Goal: Task Accomplishment & Management: Complete application form

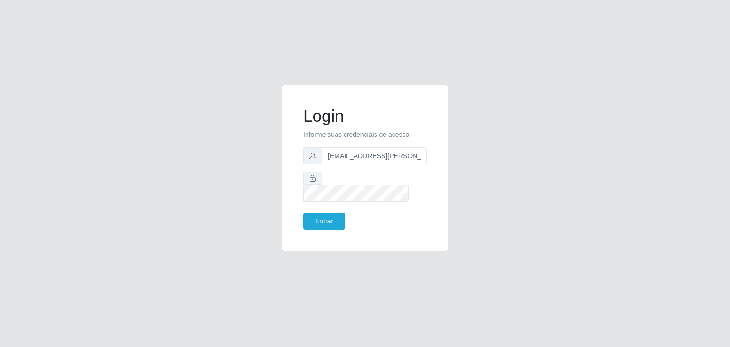
click at [322, 213] on button "Entrar" at bounding box center [324, 221] width 42 height 17
click at [348, 163] on input "jeison.arruda@sougrc.com" at bounding box center [374, 155] width 105 height 17
type input "jeisonrede@compras"
click at [331, 223] on div "Login Informe suas credenciais de acesso jeisonrede@compras Entrar" at bounding box center [365, 167] width 143 height 143
click at [327, 214] on button "Entrar" at bounding box center [324, 221] width 42 height 17
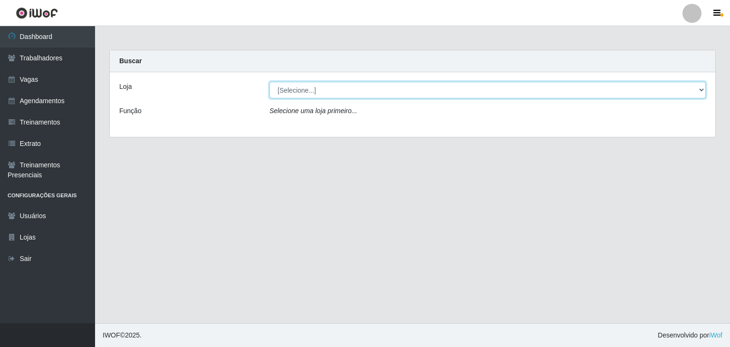
click at [284, 93] on select "[Selecione...] Rede Compras Supermercados - LOJA 1 Rede Compras Supermercados -…" at bounding box center [487, 90] width 436 height 17
select select "397"
click at [269, 82] on select "[Selecione...] Rede Compras Supermercados - LOJA 1 Rede Compras Supermercados -…" at bounding box center [487, 90] width 436 height 17
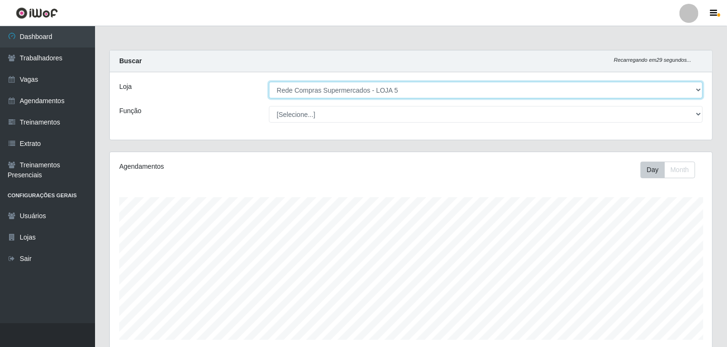
scroll to position [197, 603]
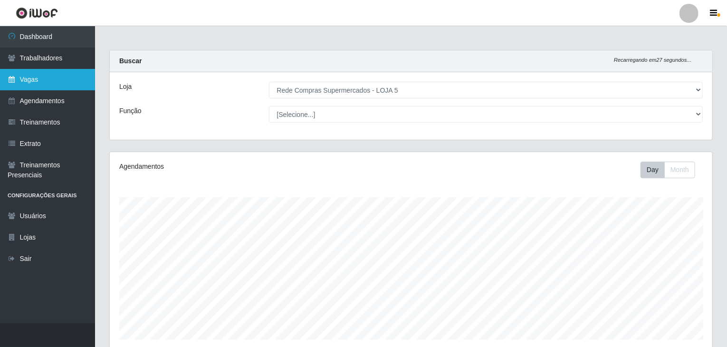
click at [38, 75] on link "Vagas" at bounding box center [47, 79] width 95 height 21
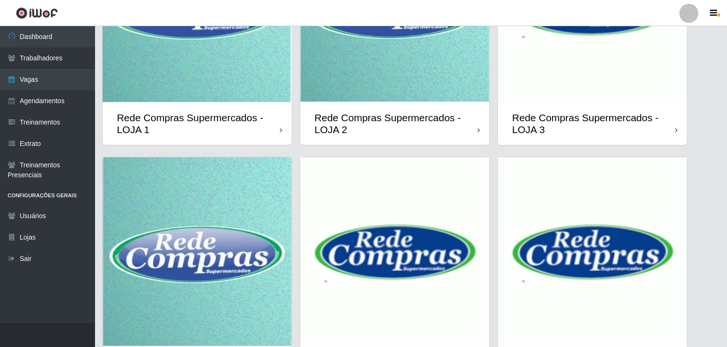
scroll to position [225, 0]
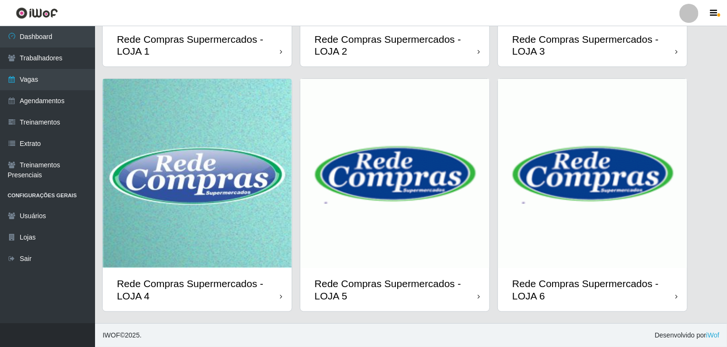
click at [441, 182] on img at bounding box center [394, 173] width 189 height 189
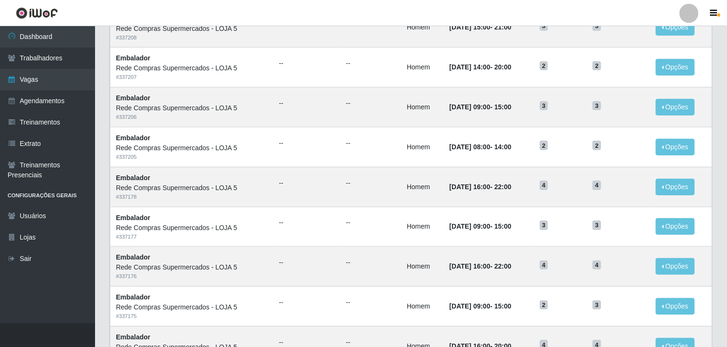
scroll to position [456, 0]
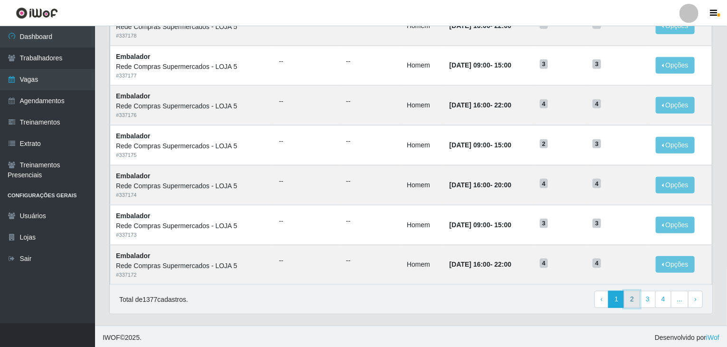
click at [639, 298] on link "2" at bounding box center [632, 299] width 16 height 17
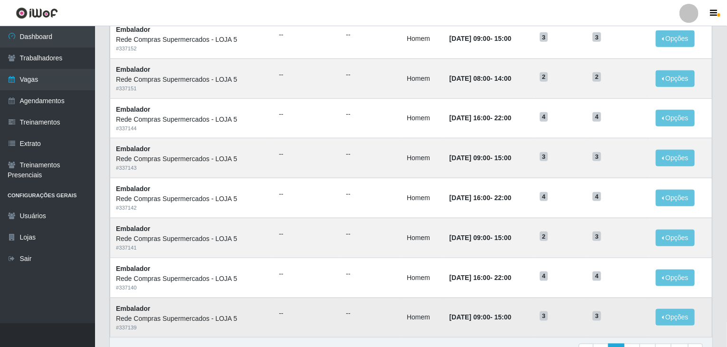
scroll to position [456, 0]
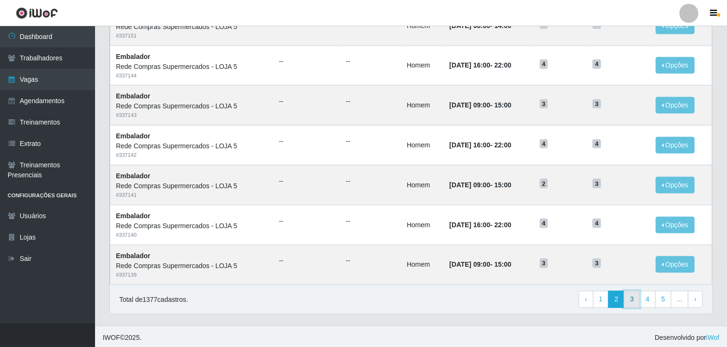
click at [634, 300] on link "3" at bounding box center [632, 299] width 16 height 17
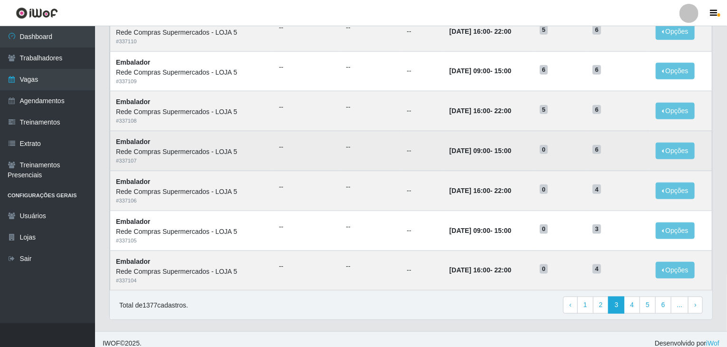
scroll to position [456, 0]
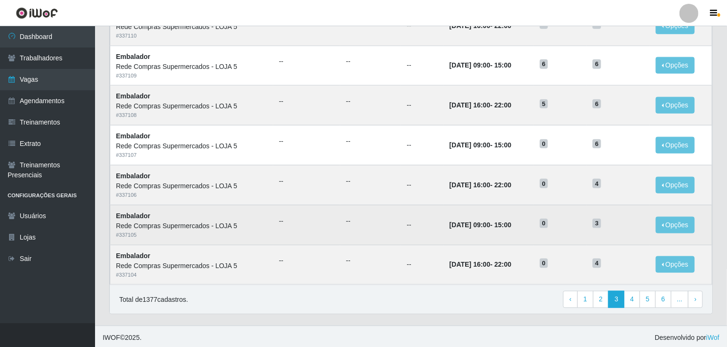
click at [405, 208] on td "--" at bounding box center [422, 225] width 43 height 40
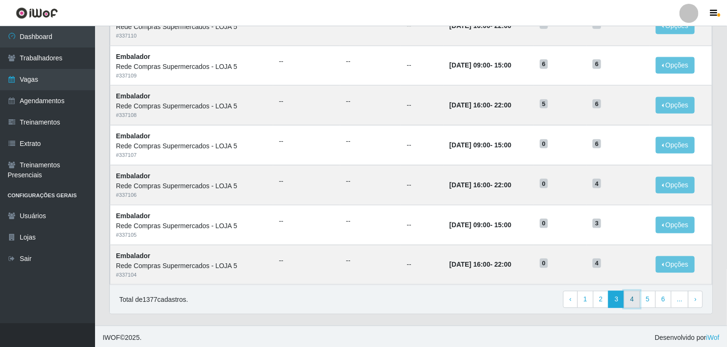
click at [633, 301] on link "4" at bounding box center [632, 299] width 16 height 17
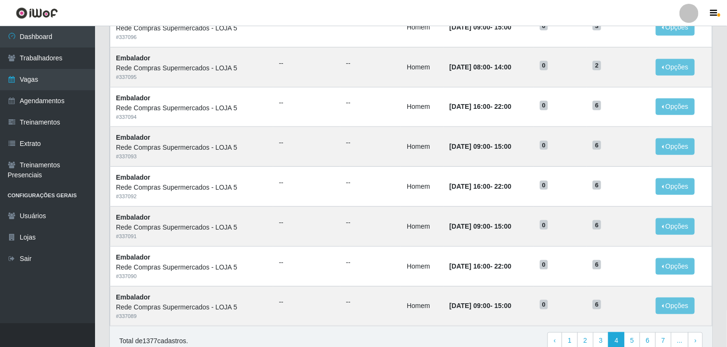
scroll to position [456, 0]
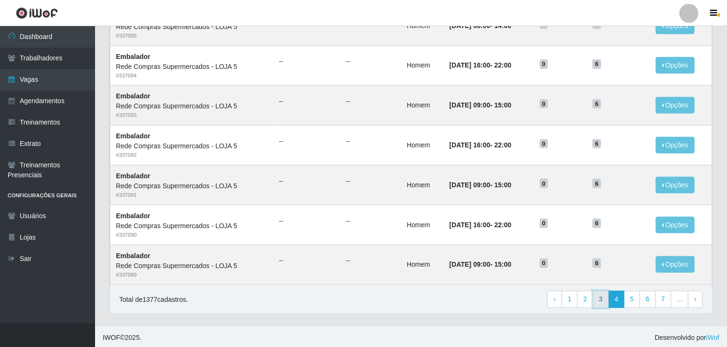
click at [608, 300] on link "3" at bounding box center [601, 299] width 16 height 17
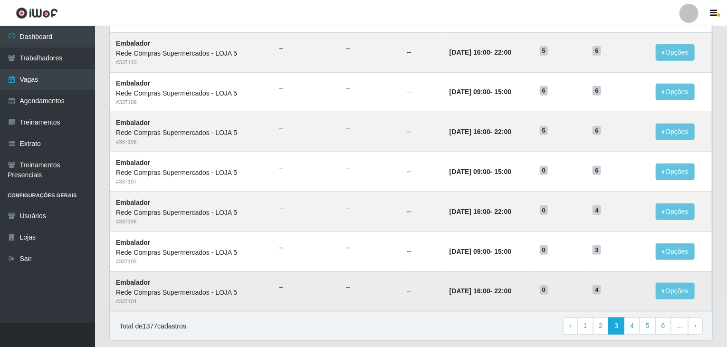
scroll to position [456, 0]
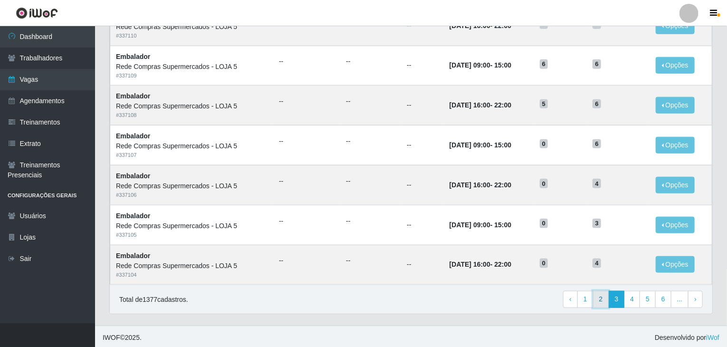
click at [602, 299] on link "2" at bounding box center [601, 299] width 16 height 17
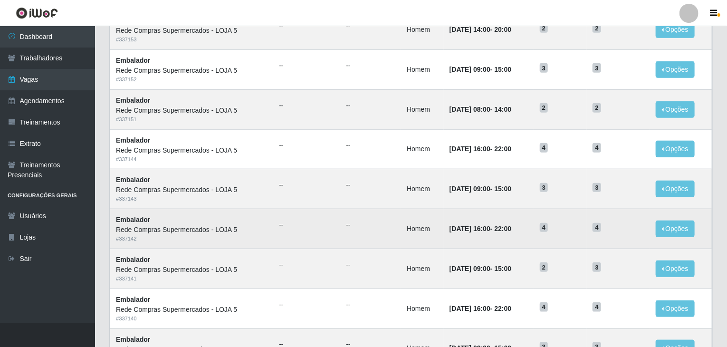
scroll to position [428, 0]
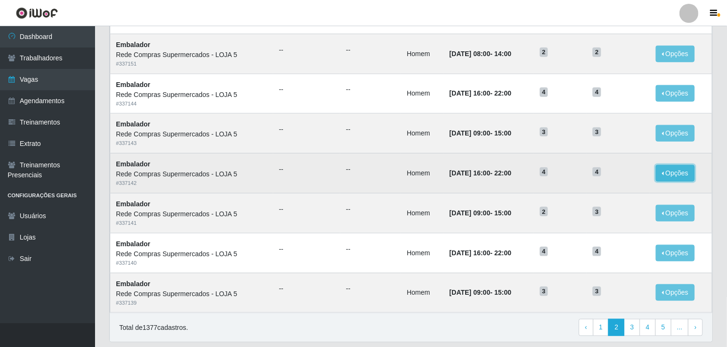
click at [681, 175] on button "Opções" at bounding box center [675, 173] width 39 height 17
click at [611, 196] on div "Deletar" at bounding box center [617, 195] width 56 height 10
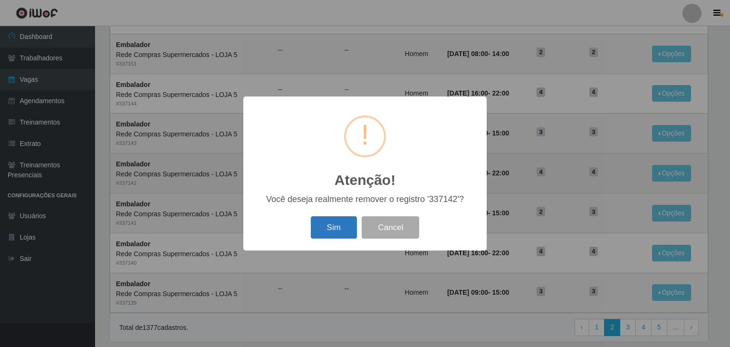
click at [350, 232] on button "Sim" at bounding box center [334, 227] width 46 height 22
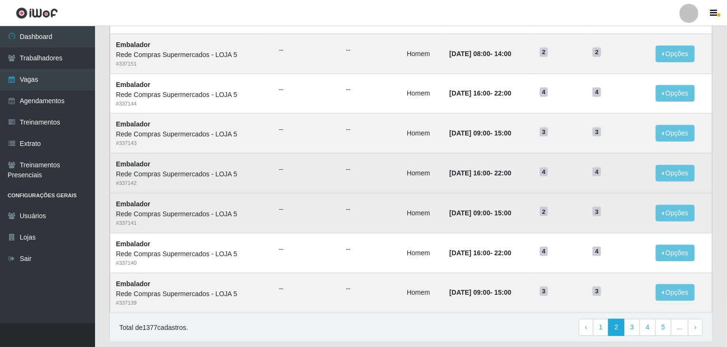
scroll to position [0, 0]
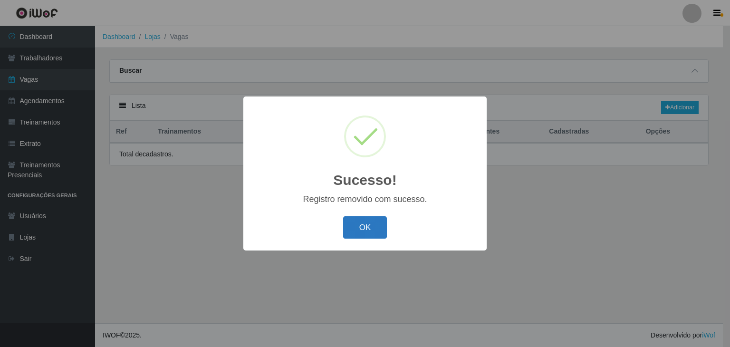
click at [380, 226] on button "OK" at bounding box center [365, 227] width 44 height 22
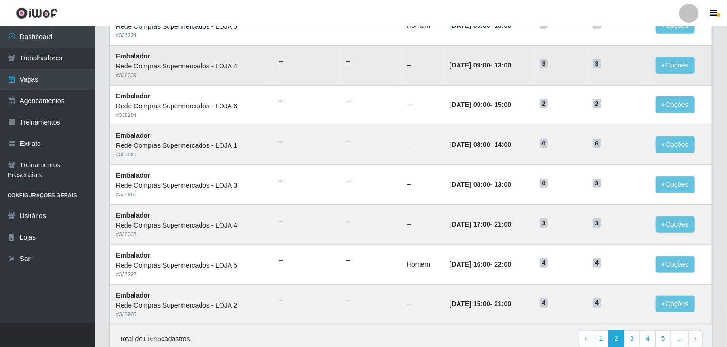
scroll to position [456, 0]
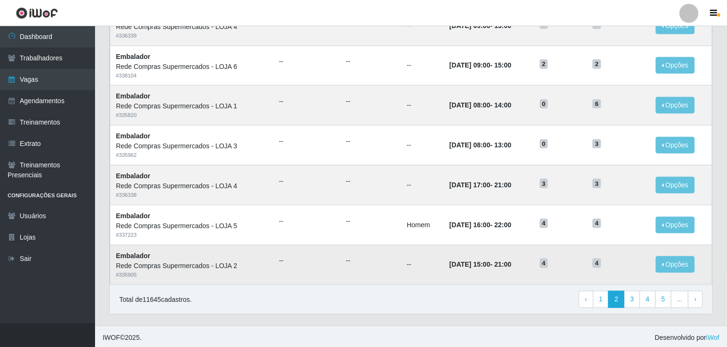
drag, startPoint x: 478, startPoint y: 270, endPoint x: 490, endPoint y: 272, distance: 11.6
click at [478, 270] on td "29/09/2025, 15:00 - 21:00" at bounding box center [489, 265] width 90 height 40
click at [635, 301] on link "3" at bounding box center [632, 299] width 16 height 17
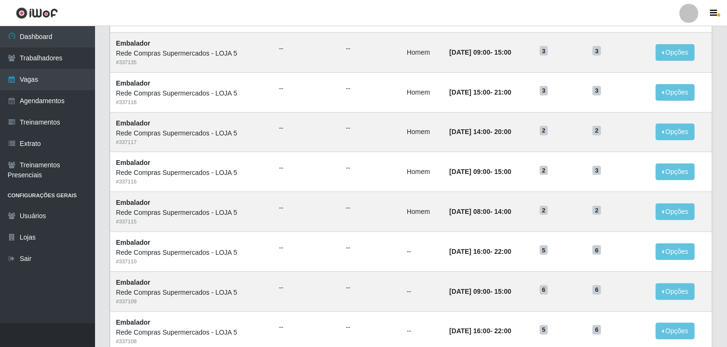
scroll to position [456, 0]
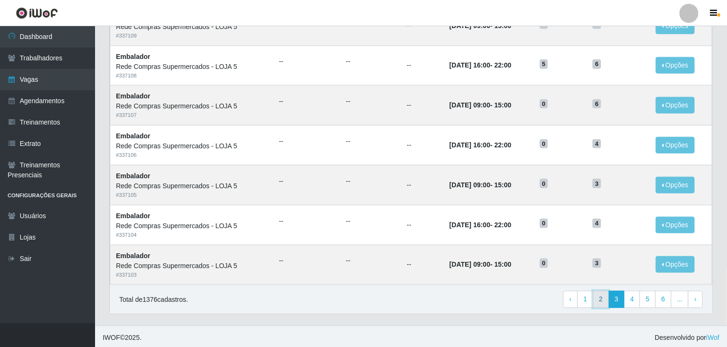
click at [607, 298] on link "2" at bounding box center [601, 299] width 16 height 17
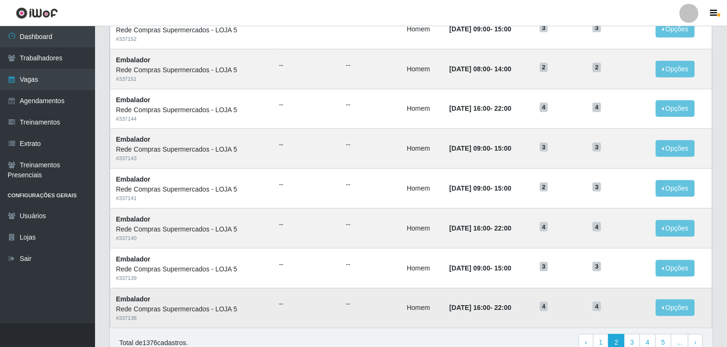
scroll to position [456, 0]
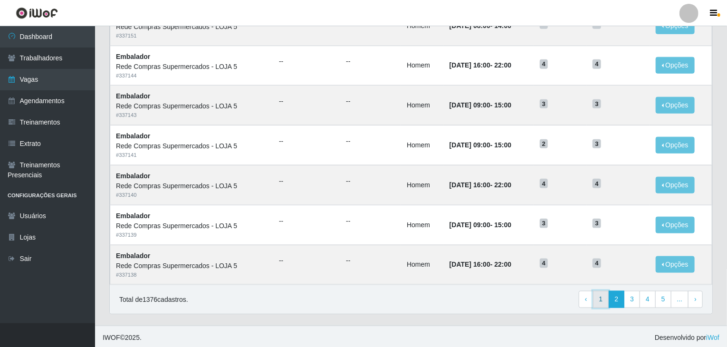
click at [606, 294] on link "1" at bounding box center [601, 299] width 16 height 17
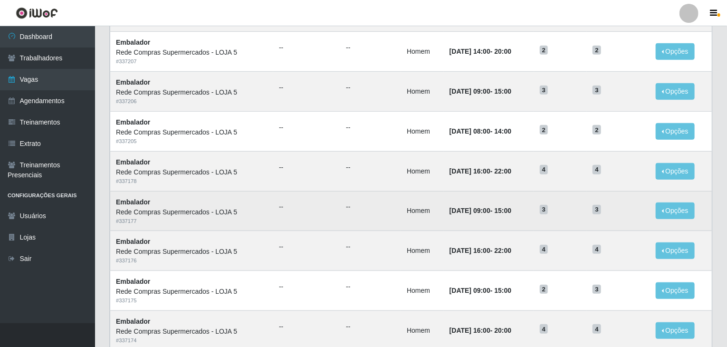
scroll to position [333, 0]
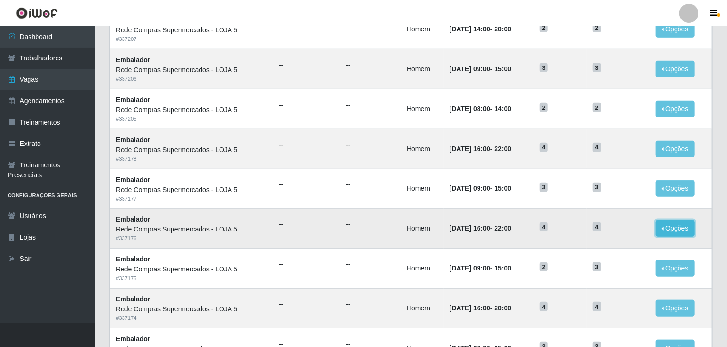
click at [678, 223] on button "Opções" at bounding box center [675, 228] width 39 height 17
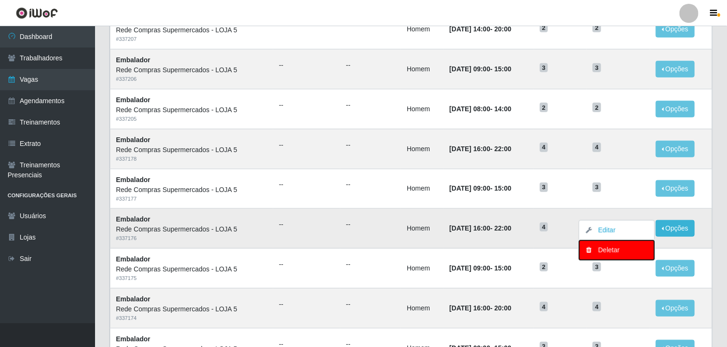
click at [601, 251] on div "Deletar" at bounding box center [617, 250] width 56 height 10
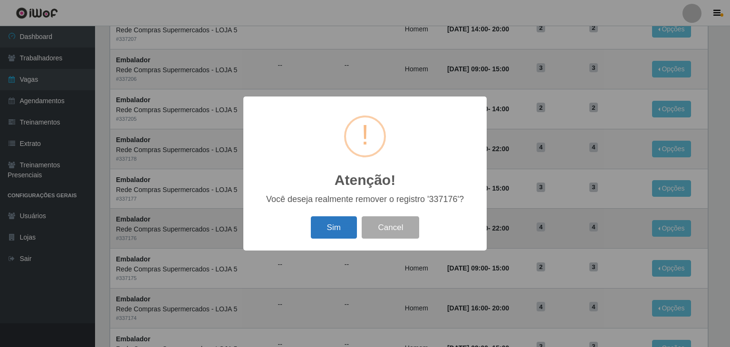
click at [327, 226] on button "Sim" at bounding box center [334, 227] width 46 height 22
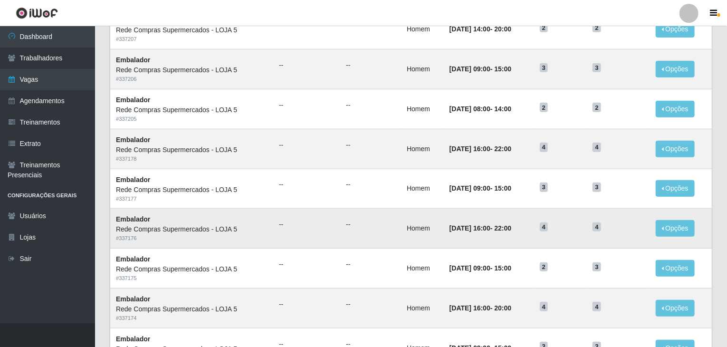
scroll to position [0, 0]
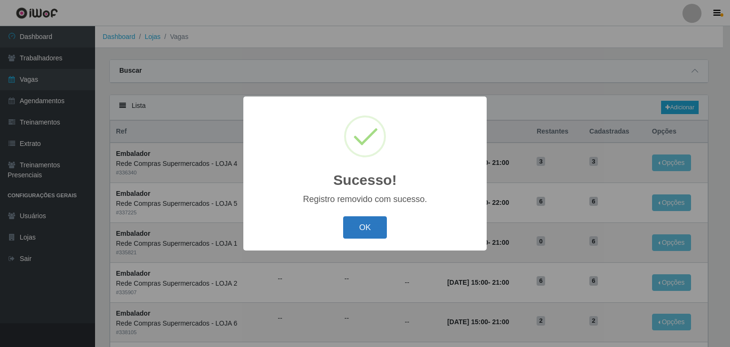
click at [386, 225] on button "OK" at bounding box center [365, 227] width 44 height 22
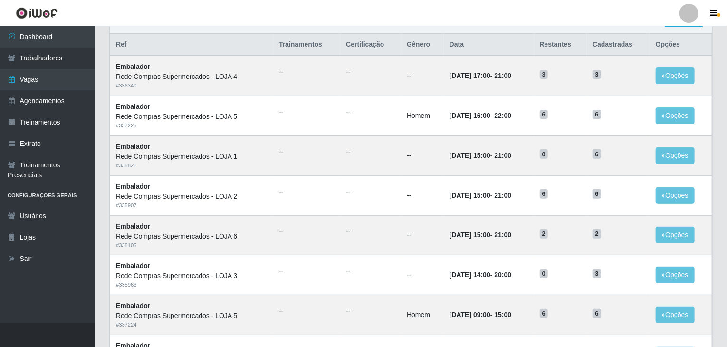
scroll to position [76, 0]
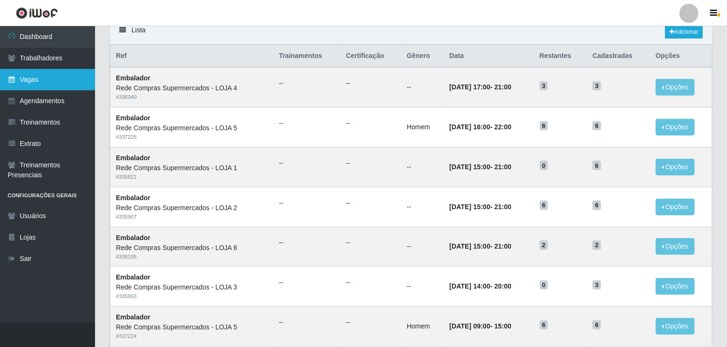
click at [52, 82] on link "Vagas" at bounding box center [47, 79] width 95 height 21
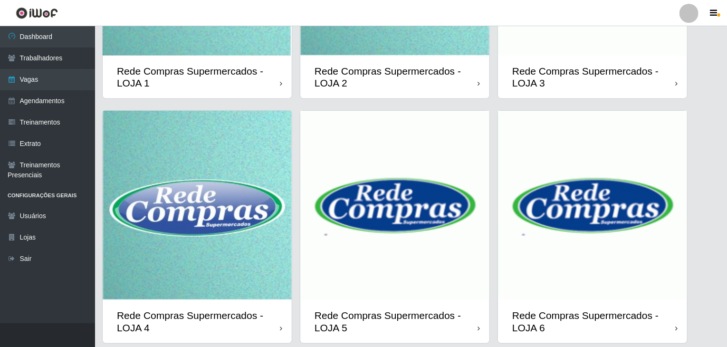
scroll to position [225, 0]
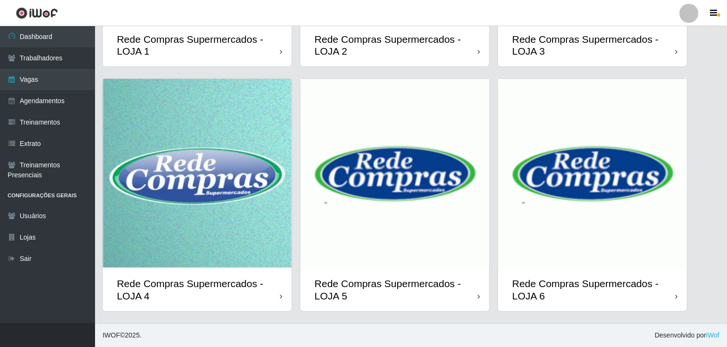
click at [311, 160] on img at bounding box center [394, 173] width 189 height 189
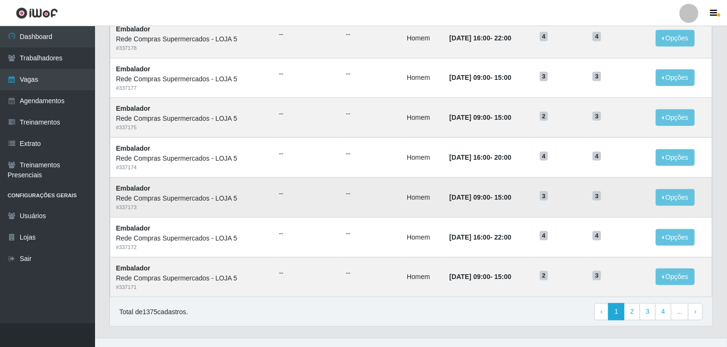
scroll to position [456, 0]
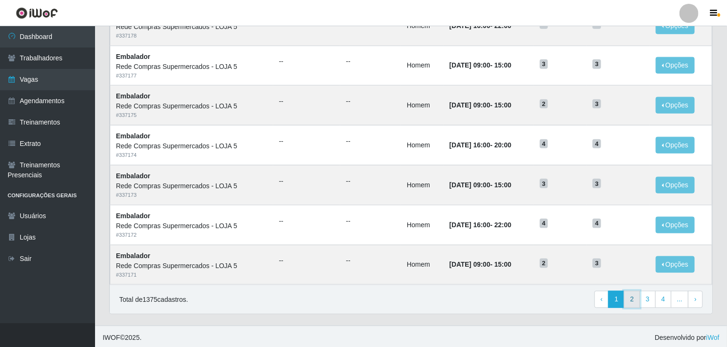
click at [630, 294] on link "2" at bounding box center [632, 299] width 16 height 17
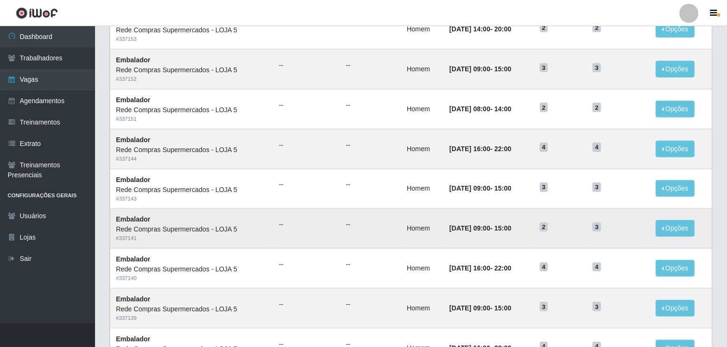
scroll to position [456, 0]
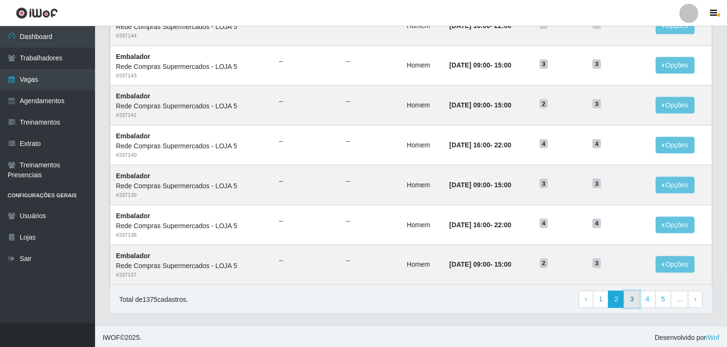
click at [638, 303] on link "3" at bounding box center [632, 299] width 16 height 17
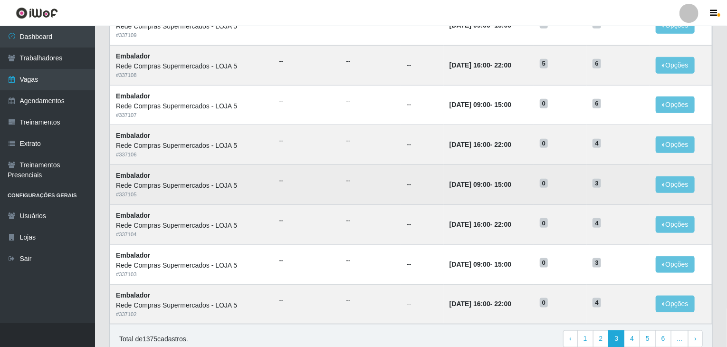
scroll to position [456, 0]
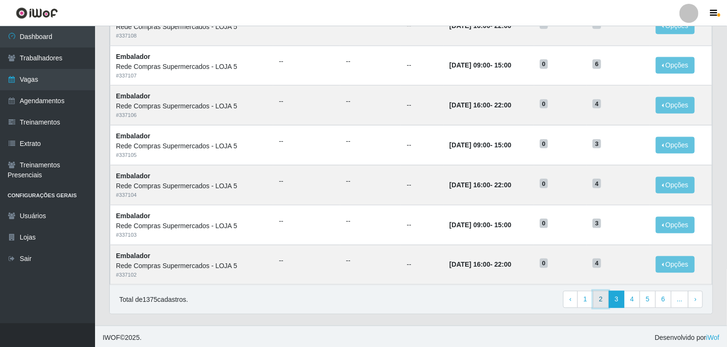
click at [606, 297] on link "2" at bounding box center [601, 299] width 16 height 17
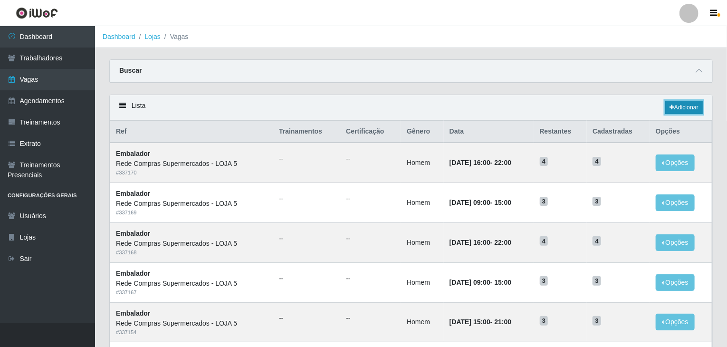
click at [679, 112] on link "Adicionar" at bounding box center [684, 107] width 38 height 13
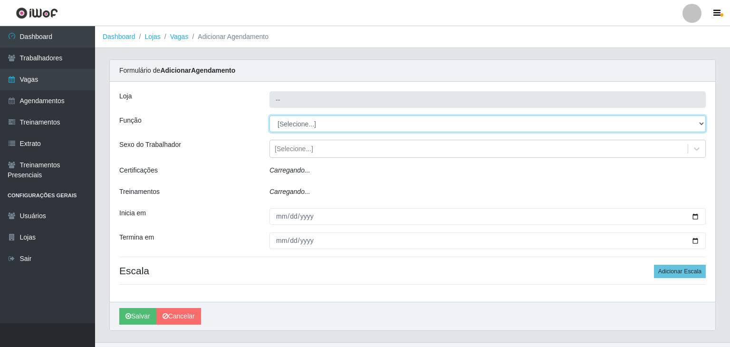
click at [317, 124] on select "[Selecione...] ASG ASG + ASG ++ Auxiliar de Estacionamento Auxiliar de Estacion…" at bounding box center [487, 123] width 436 height 17
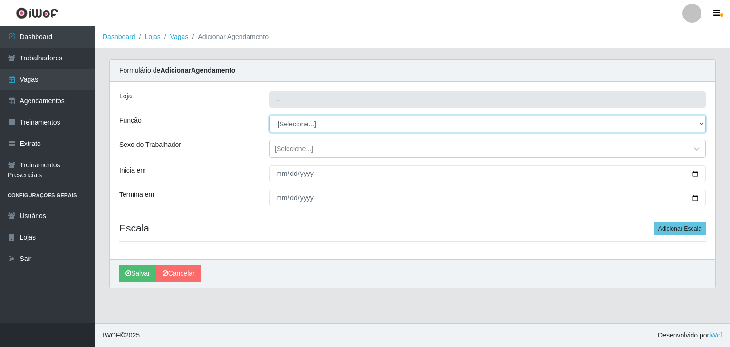
type input "Rede Compras Supermercados - LOJA 5"
select select "1"
click at [269, 115] on select "[Selecione...] ASG ASG + ASG ++ Auxiliar de Estacionamento Auxiliar de Estacion…" at bounding box center [487, 123] width 436 height 17
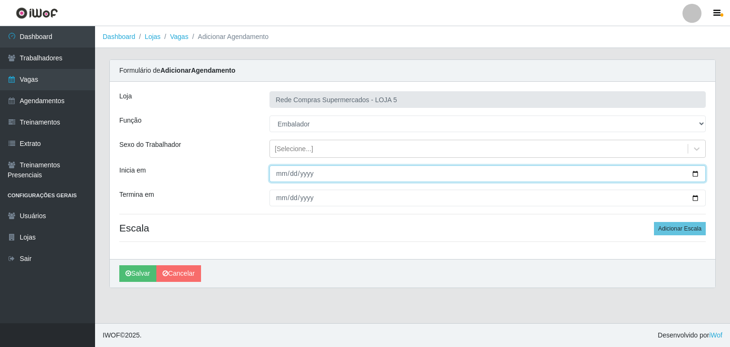
click at [697, 172] on input "Inicia em" at bounding box center [487, 173] width 436 height 17
type input "2025-09-19"
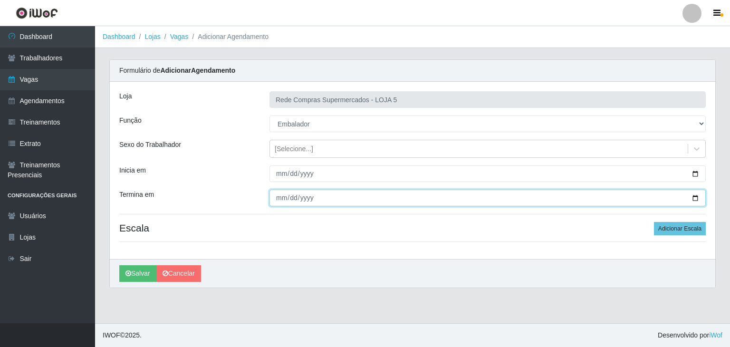
click at [700, 198] on input "Termina em" at bounding box center [487, 198] width 436 height 17
click at [692, 194] on input "Termina em" at bounding box center [487, 198] width 436 height 17
type input "2025-09-19"
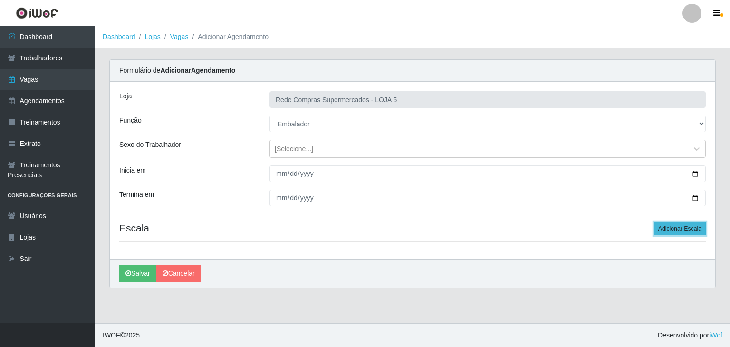
click at [660, 225] on button "Adicionar Escala" at bounding box center [680, 228] width 52 height 13
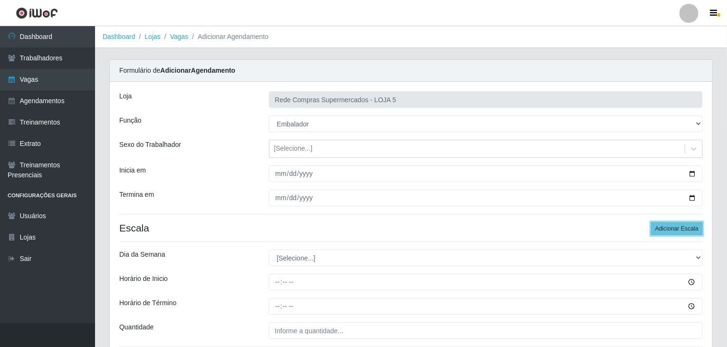
scroll to position [80, 0]
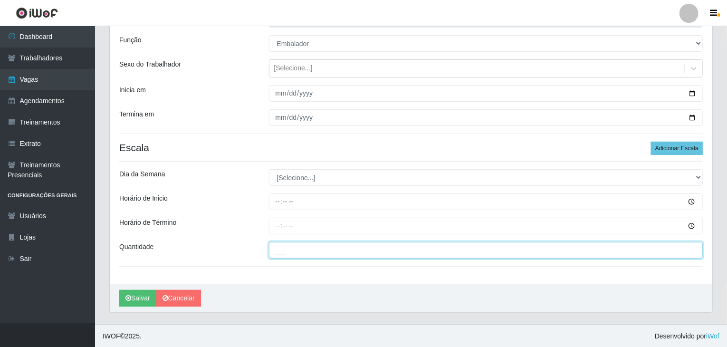
click at [379, 245] on input "___" at bounding box center [486, 250] width 434 height 17
type input "3__"
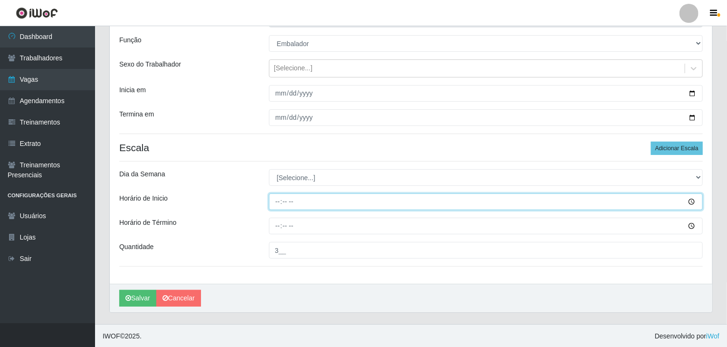
click at [284, 201] on input "Horário de Inicio" at bounding box center [486, 201] width 434 height 17
click at [276, 196] on input "Horário de Inicio" at bounding box center [486, 201] width 434 height 17
type input "16:00"
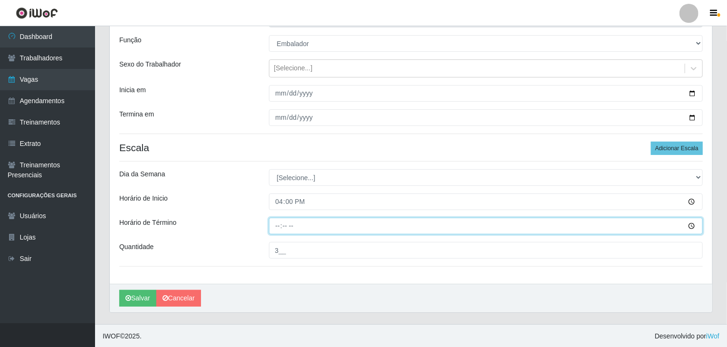
click at [276, 231] on input "Horário de Término" at bounding box center [486, 226] width 434 height 17
type input "22:00"
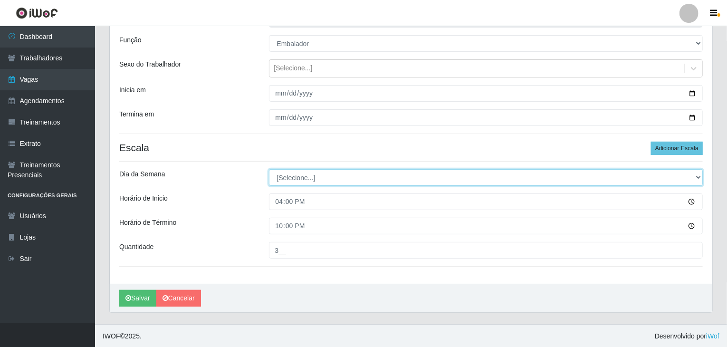
click at [282, 181] on select "[Selecione...] Segunda Terça Quarta Quinta Sexta Sábado Domingo" at bounding box center [486, 177] width 434 height 17
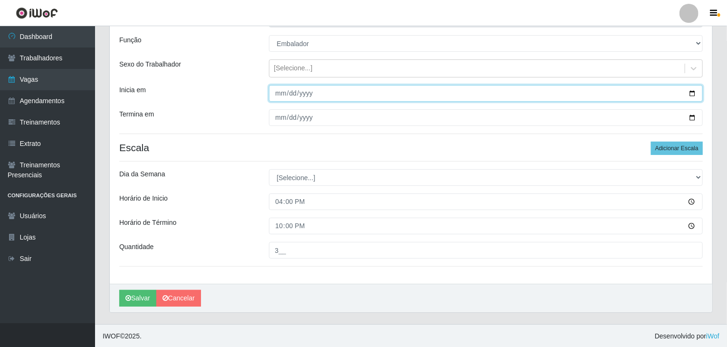
click at [698, 92] on input "2025-09-19" at bounding box center [486, 93] width 434 height 17
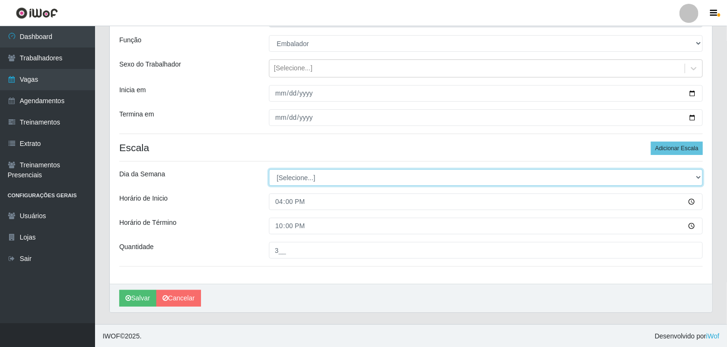
click at [305, 172] on select "[Selecione...] Segunda Terça Quarta Quinta Sexta Sábado Domingo" at bounding box center [486, 177] width 434 height 17
select select "5"
click at [269, 169] on select "[Selecione...] Segunda Terça Quarta Quinta Sexta Sábado Domingo" at bounding box center [486, 177] width 434 height 17
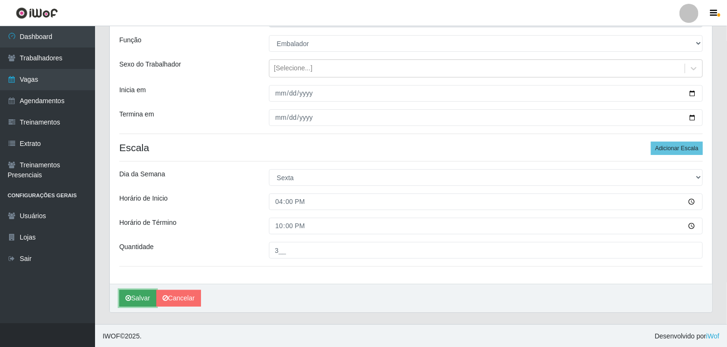
click at [145, 298] on button "Salvar" at bounding box center [137, 298] width 37 height 17
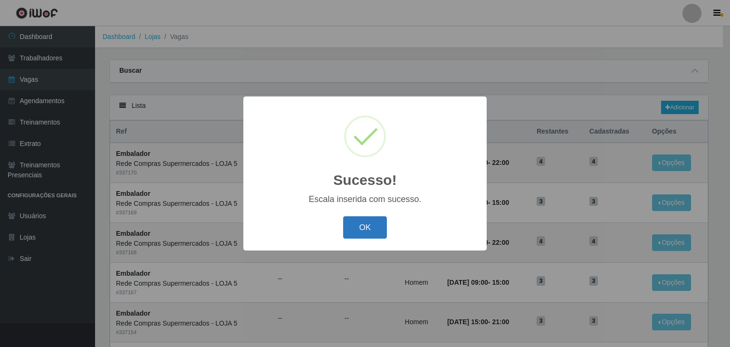
click at [370, 231] on button "OK" at bounding box center [365, 227] width 44 height 22
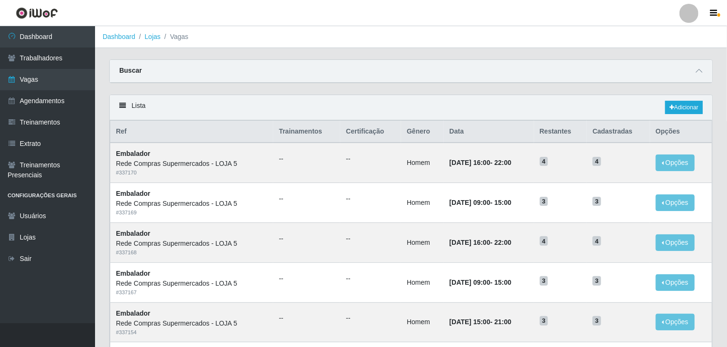
click at [683, 97] on div "Lista Adicionar" at bounding box center [411, 107] width 603 height 25
click at [687, 106] on link "Adicionar" at bounding box center [684, 107] width 38 height 13
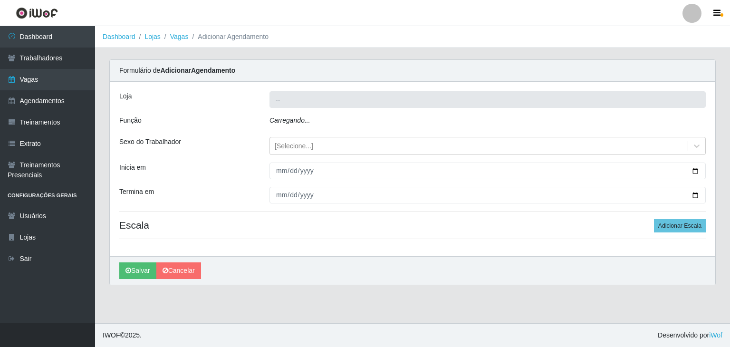
type input "Rede Compras Supermercados - LOJA 5"
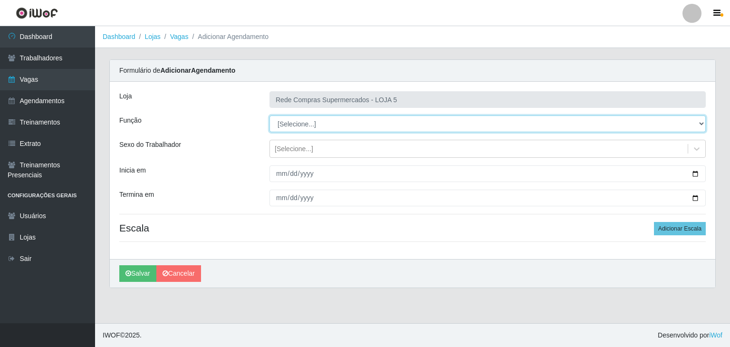
click at [279, 125] on select "[Selecione...] ASG ASG + ASG ++ Auxiliar de Estacionamento Auxiliar de Estacion…" at bounding box center [487, 123] width 436 height 17
select select "1"
click at [269, 115] on select "[Selecione...] ASG ASG + ASG ++ Auxiliar de Estacionamento Auxiliar de Estacion…" at bounding box center [487, 123] width 436 height 17
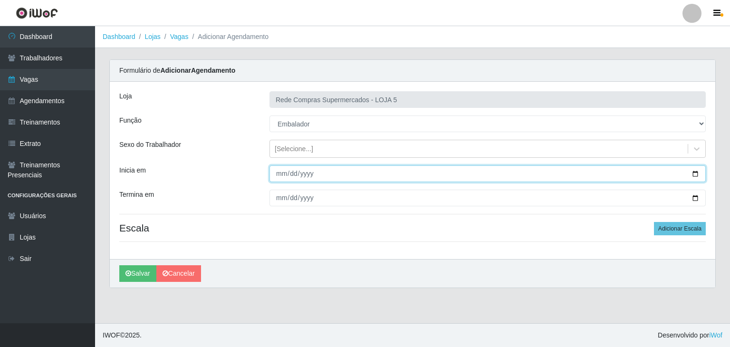
click at [694, 168] on input "Inicia em" at bounding box center [487, 173] width 436 height 17
click at [696, 172] on input "Inicia em" at bounding box center [487, 173] width 436 height 17
type input "2025-09-26"
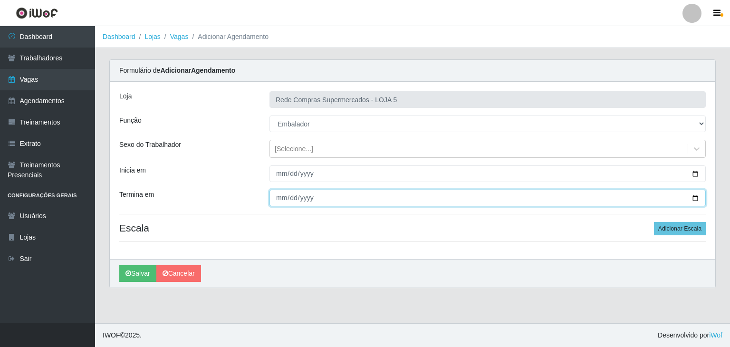
click at [695, 196] on input "Termina em" at bounding box center [487, 198] width 436 height 17
type input "2025-09-26"
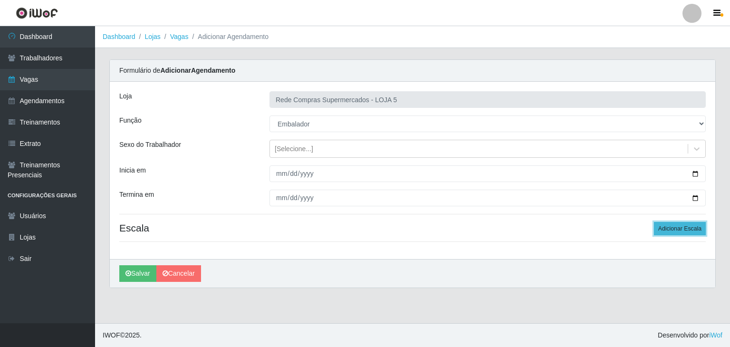
click at [680, 229] on button "Adicionar Escala" at bounding box center [680, 228] width 52 height 13
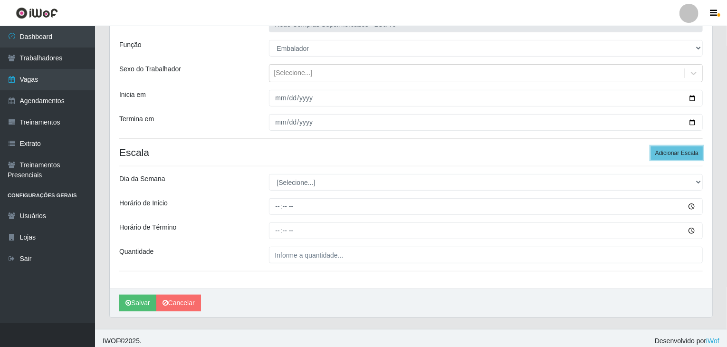
scroll to position [80, 0]
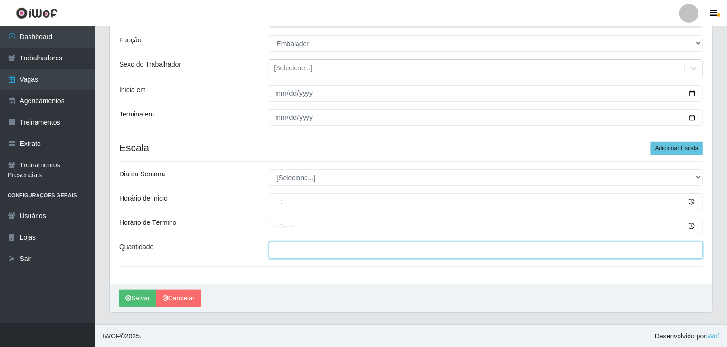
click at [357, 248] on input "___" at bounding box center [486, 250] width 434 height 17
type input "3__"
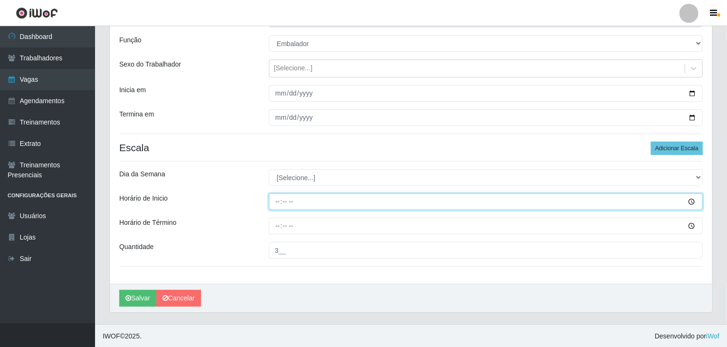
click at [272, 197] on input "Horário de Inicio" at bounding box center [486, 201] width 434 height 17
type input "16:00"
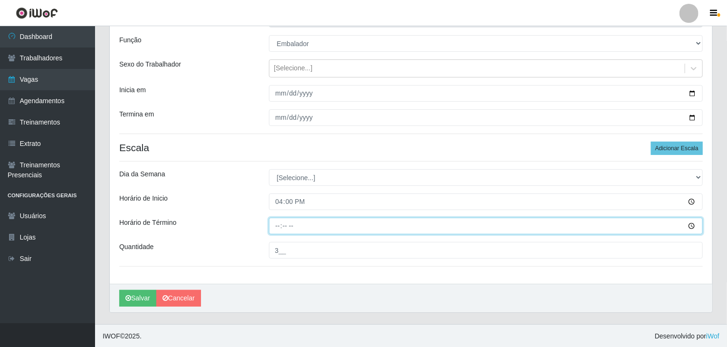
click at [274, 223] on input "Horário de Término" at bounding box center [486, 226] width 434 height 17
type input "20:00"
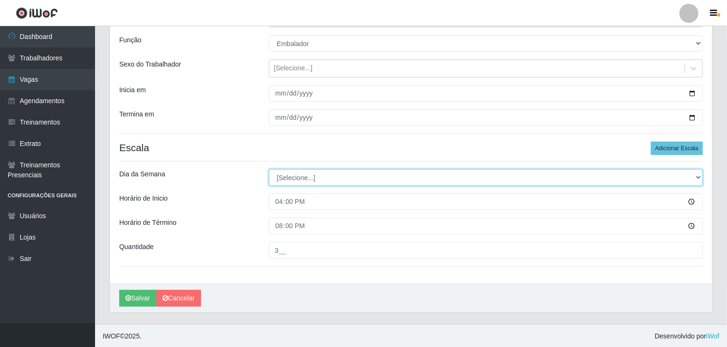
click at [298, 176] on select "[Selecione...] Segunda Terça Quarta Quinta Sexta Sábado Domingo" at bounding box center [486, 177] width 434 height 17
select select "5"
click at [269, 169] on select "[Selecione...] Segunda Terça Quarta Quinta Sexta Sábado Domingo" at bounding box center [486, 177] width 434 height 17
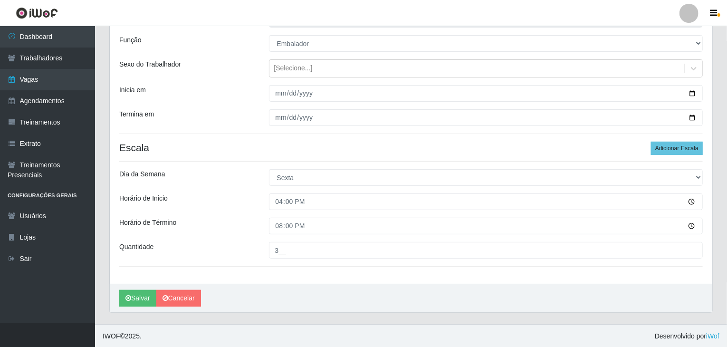
click at [214, 224] on div "Horário de Término" at bounding box center [187, 226] width 150 height 17
click at [140, 305] on button "Salvar" at bounding box center [137, 298] width 37 height 17
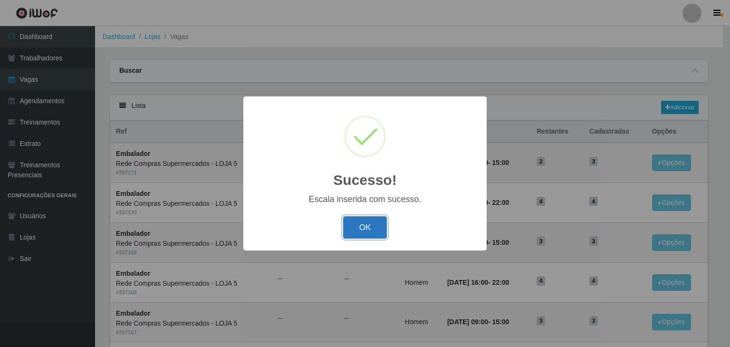
click at [365, 232] on button "OK" at bounding box center [365, 227] width 44 height 22
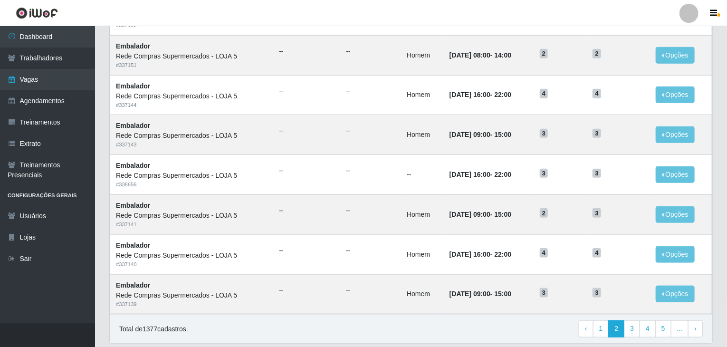
scroll to position [456, 0]
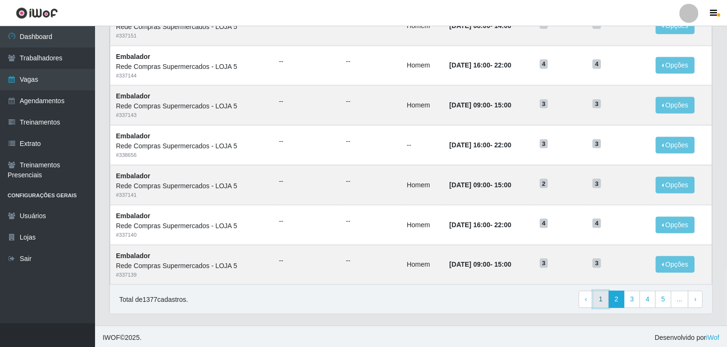
click at [606, 298] on link "1" at bounding box center [601, 299] width 16 height 17
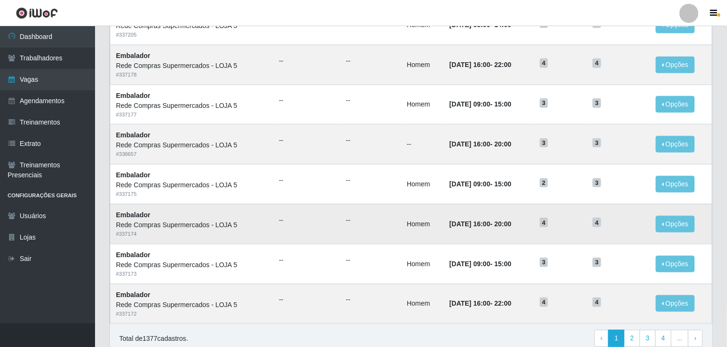
scroll to position [428, 0]
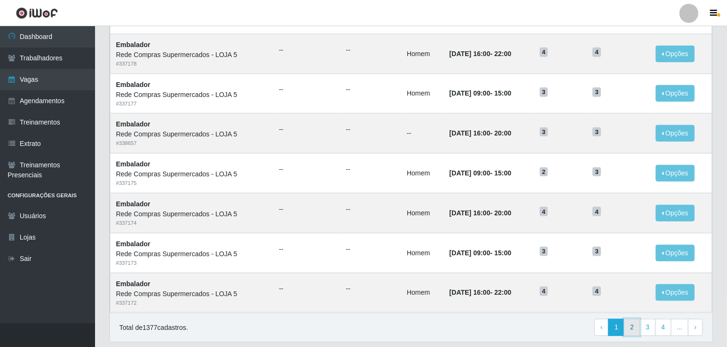
click at [631, 327] on link "2" at bounding box center [632, 327] width 16 height 17
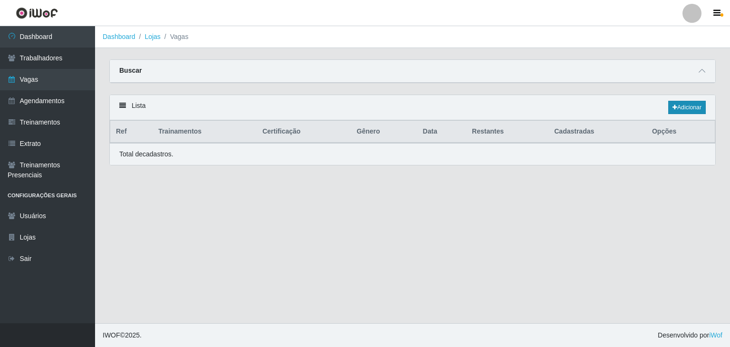
drag, startPoint x: 674, startPoint y: 99, endPoint x: 679, endPoint y: 102, distance: 5.5
click at [675, 99] on div "Lista Adicionar" at bounding box center [413, 107] width 606 height 25
click at [681, 105] on link "Adicionar" at bounding box center [687, 107] width 38 height 13
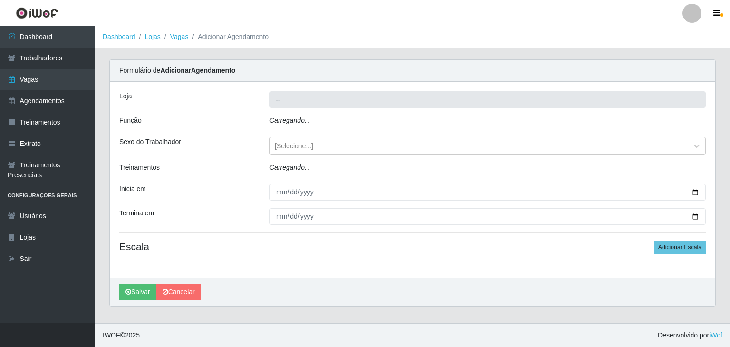
type input "Rede Compras Supermercados - LOJA 5"
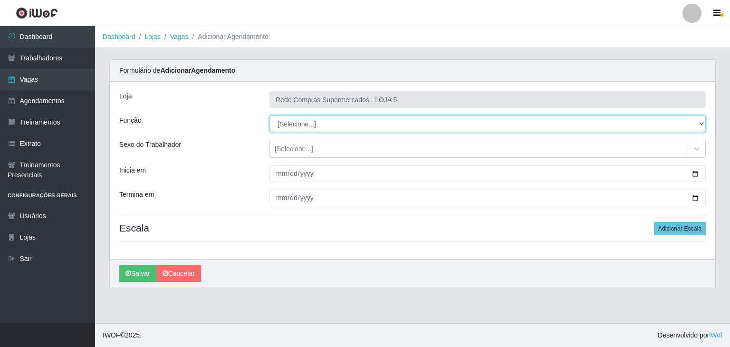
click at [300, 120] on select "[Selecione...] ASG ASG + ASG ++ Auxiliar de Estacionamento Auxiliar de Estacion…" at bounding box center [487, 123] width 436 height 17
select select "1"
click at [269, 115] on select "[Selecione...] ASG ASG + ASG ++ Auxiliar de Estacionamento Auxiliar de Estacion…" at bounding box center [487, 123] width 436 height 17
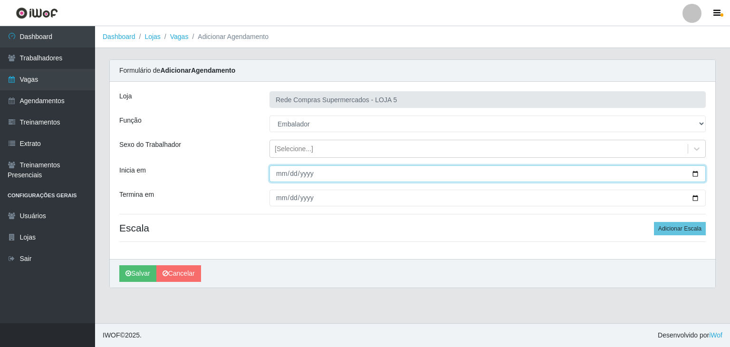
drag, startPoint x: 694, startPoint y: 173, endPoint x: 445, endPoint y: 184, distance: 249.3
click at [692, 173] on input "Inicia em" at bounding box center [487, 173] width 436 height 17
type input "[DATE]"
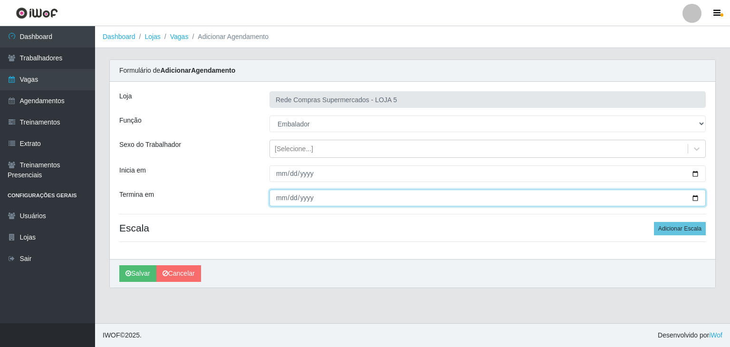
click at [693, 201] on input "Termina em" at bounding box center [487, 198] width 436 height 17
type input "[DATE]"
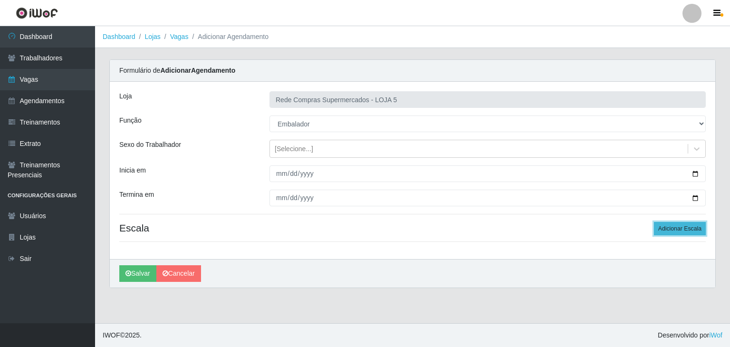
click at [665, 234] on button "Adicionar Escala" at bounding box center [680, 228] width 52 height 13
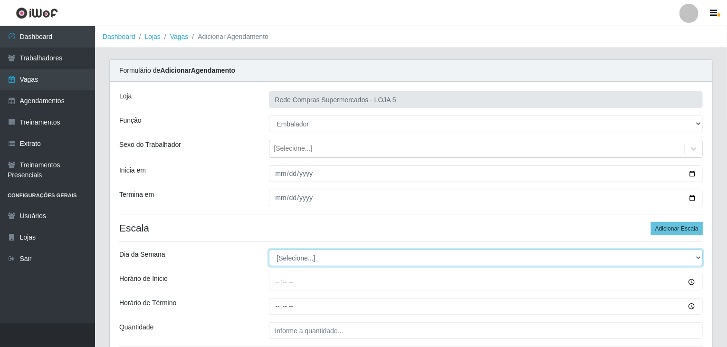
click at [338, 265] on select "[Selecione...] Segunda Terça Quarta Quinta Sexta Sábado Domingo" at bounding box center [486, 258] width 434 height 17
select select "3"
click at [269, 250] on select "[Selecione...] Segunda Terça Quarta Quinta Sexta Sábado Domingo" at bounding box center [486, 258] width 434 height 17
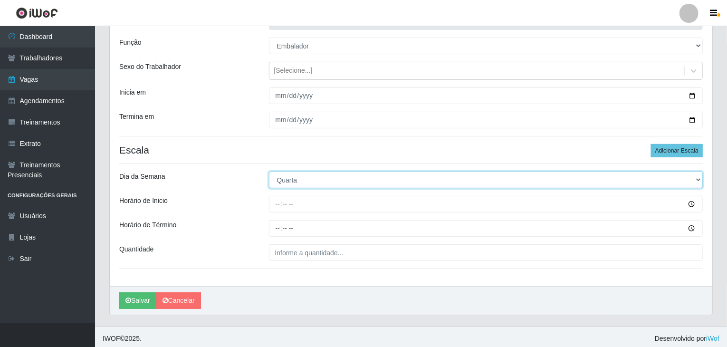
scroll to position [80, 0]
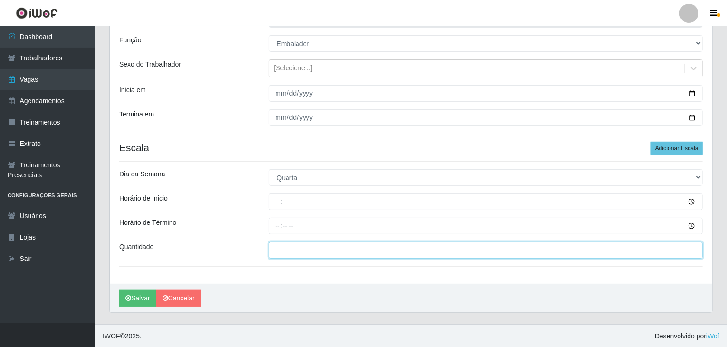
click at [329, 256] on input "___" at bounding box center [486, 250] width 434 height 17
type input "1__"
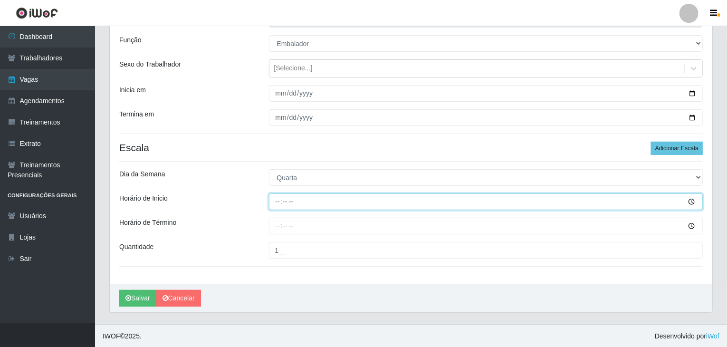
click at [270, 206] on input "Horário de Inicio" at bounding box center [486, 201] width 434 height 17
type input "16:00"
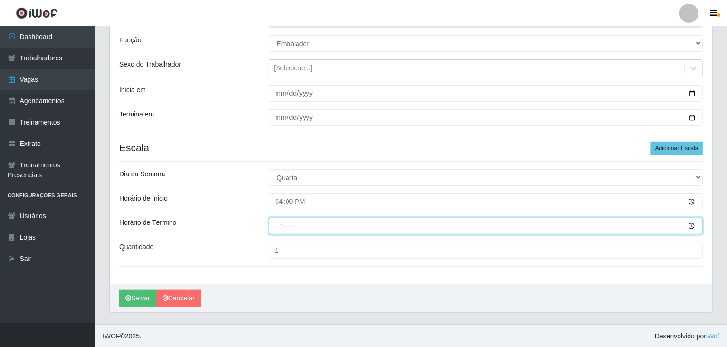
click at [280, 220] on input "Horário de Término" at bounding box center [486, 226] width 434 height 17
type input "22:00"
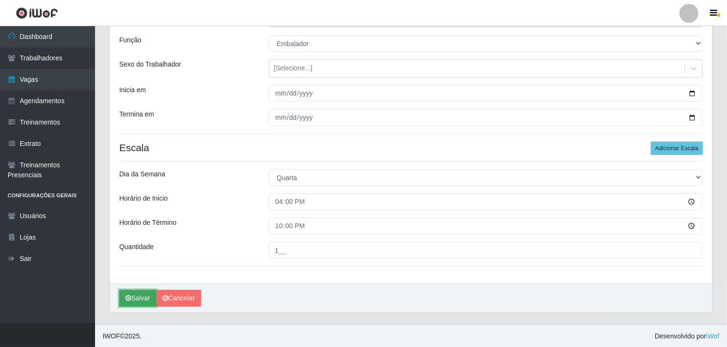
click at [138, 294] on button "Salvar" at bounding box center [137, 298] width 37 height 17
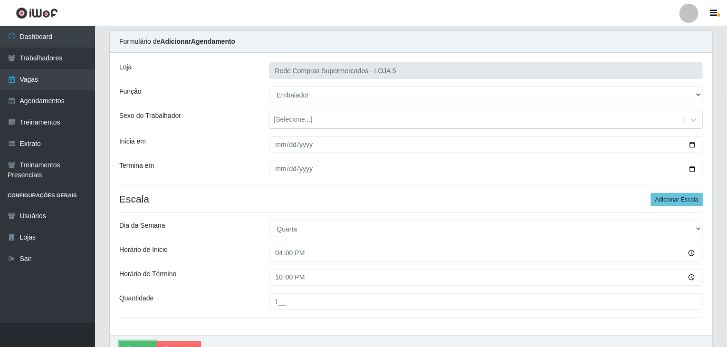
scroll to position [0, 0]
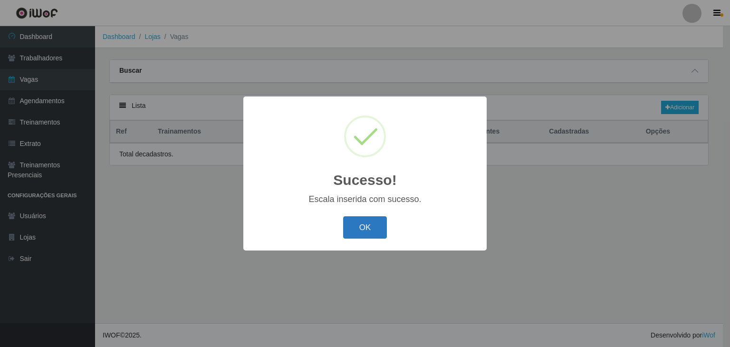
drag, startPoint x: 391, startPoint y: 221, endPoint x: 365, endPoint y: 231, distance: 27.2
click at [377, 226] on div "OK Cancel" at bounding box center [365, 227] width 224 height 27
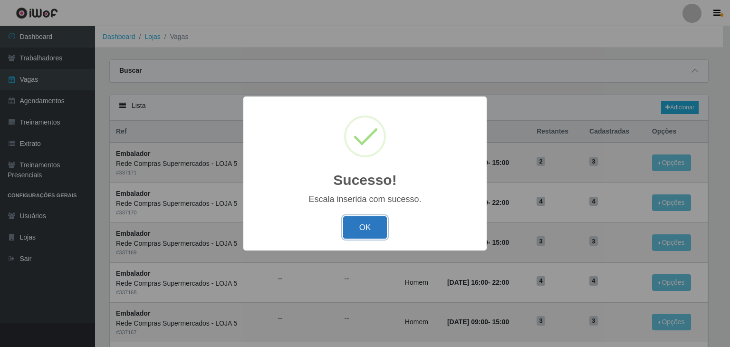
click at [366, 231] on button "OK" at bounding box center [365, 227] width 44 height 22
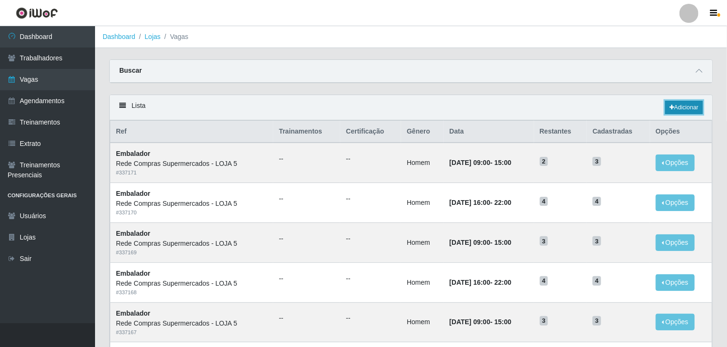
click at [674, 101] on link "Adicionar" at bounding box center [684, 107] width 38 height 13
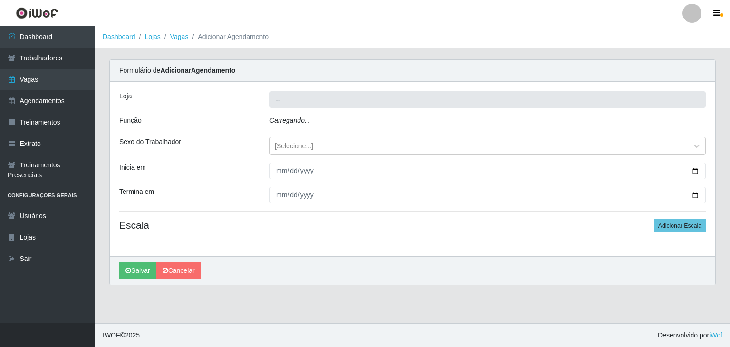
type input "Rede Compras Supermercados - LOJA 5"
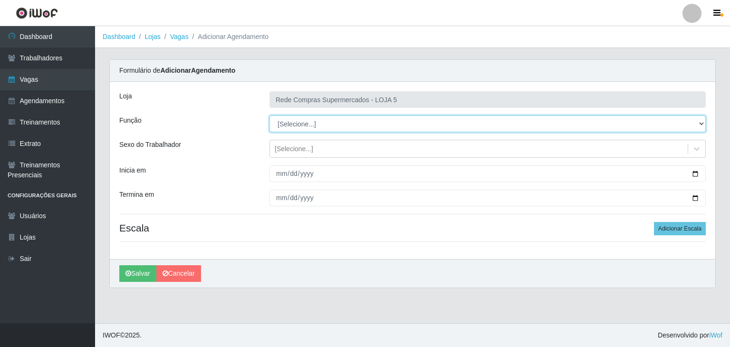
click at [312, 121] on select "[Selecione...] ASG ASG + ASG ++ Auxiliar de Estacionamento Auxiliar de Estacion…" at bounding box center [487, 123] width 436 height 17
select select "1"
click at [269, 115] on select "[Selecione...] ASG ASG + ASG ++ Auxiliar de Estacionamento Auxiliar de Estacion…" at bounding box center [487, 123] width 436 height 17
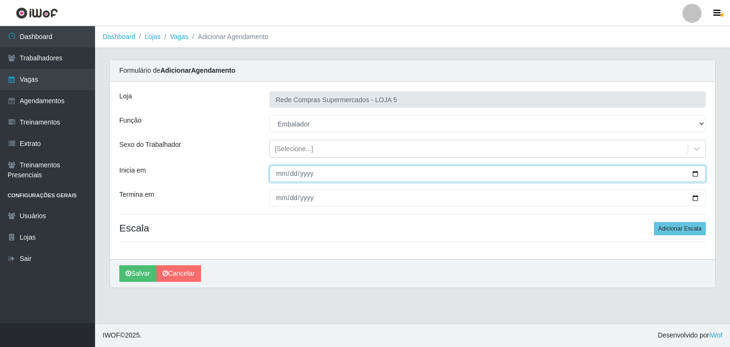
click at [701, 171] on input "Inicia em" at bounding box center [487, 173] width 436 height 17
click at [694, 173] on input "Inicia em" at bounding box center [487, 173] width 436 height 17
type input "[DATE]"
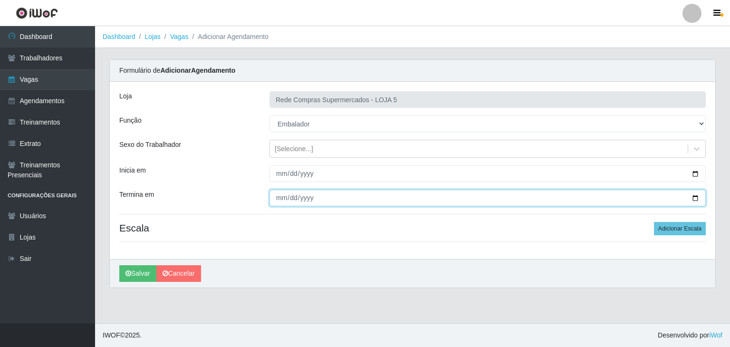
click at [697, 198] on input "Termina em" at bounding box center [487, 198] width 436 height 17
type input "[DATE]"
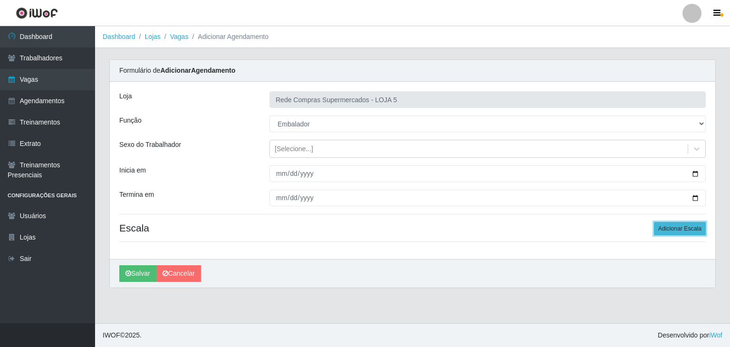
click at [678, 226] on button "Adicionar Escala" at bounding box center [680, 228] width 52 height 13
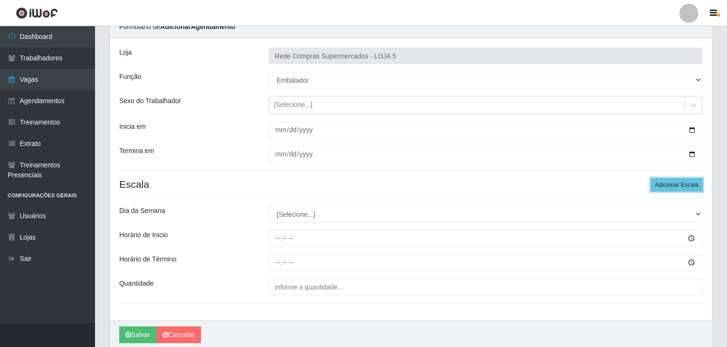
scroll to position [80, 0]
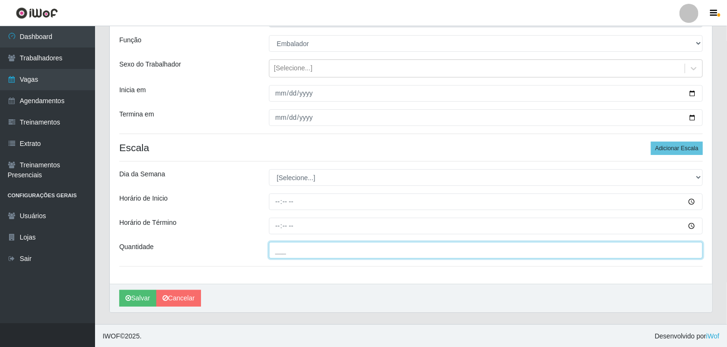
click at [342, 251] on input "___" at bounding box center [486, 250] width 434 height 17
type input "1__"
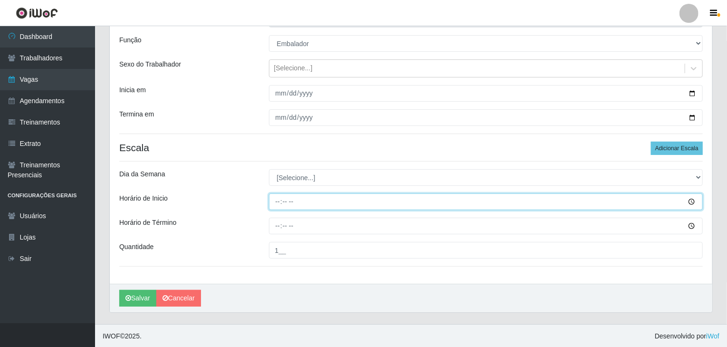
click at [279, 202] on input "Horário de Inicio" at bounding box center [486, 201] width 434 height 17
type input "16:00"
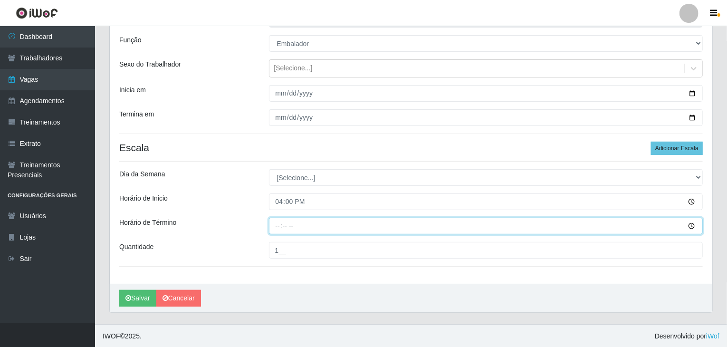
click at [275, 225] on input "Horário de Término" at bounding box center [486, 226] width 434 height 17
click at [275, 225] on input "20:00" at bounding box center [486, 226] width 434 height 17
type input "22:00"
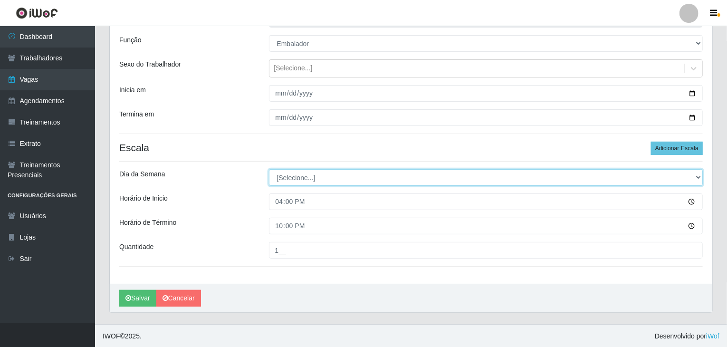
click at [299, 183] on select "[Selecione...] Segunda Terça Quarta Quinta Sexta Sábado Domingo" at bounding box center [486, 177] width 434 height 17
select select "3"
click at [269, 169] on select "[Selecione...] Segunda Terça Quarta Quinta Sexta Sábado Domingo" at bounding box center [486, 177] width 434 height 17
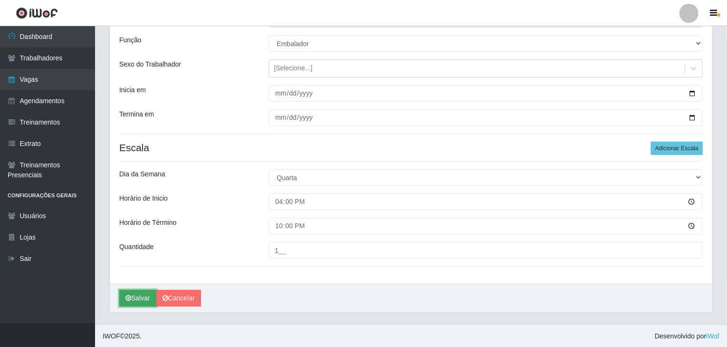
click at [152, 295] on button "Salvar" at bounding box center [137, 298] width 37 height 17
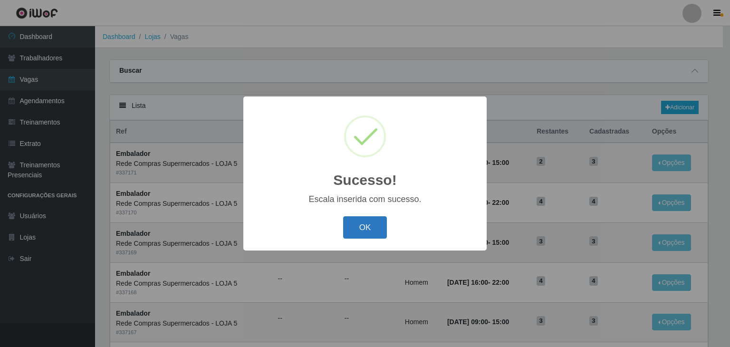
click at [360, 227] on button "OK" at bounding box center [365, 227] width 44 height 22
